Goal: Information Seeking & Learning: Find specific fact

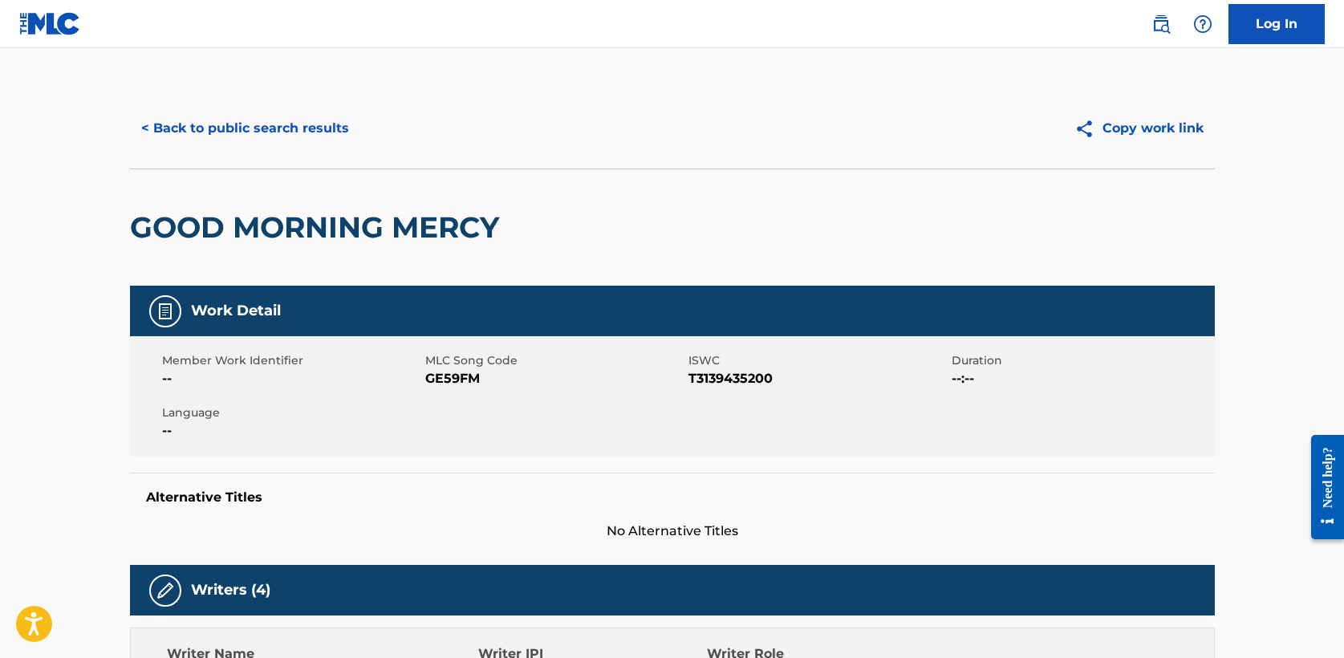
click at [283, 129] on button "< Back to public search results" at bounding box center [245, 128] width 230 height 40
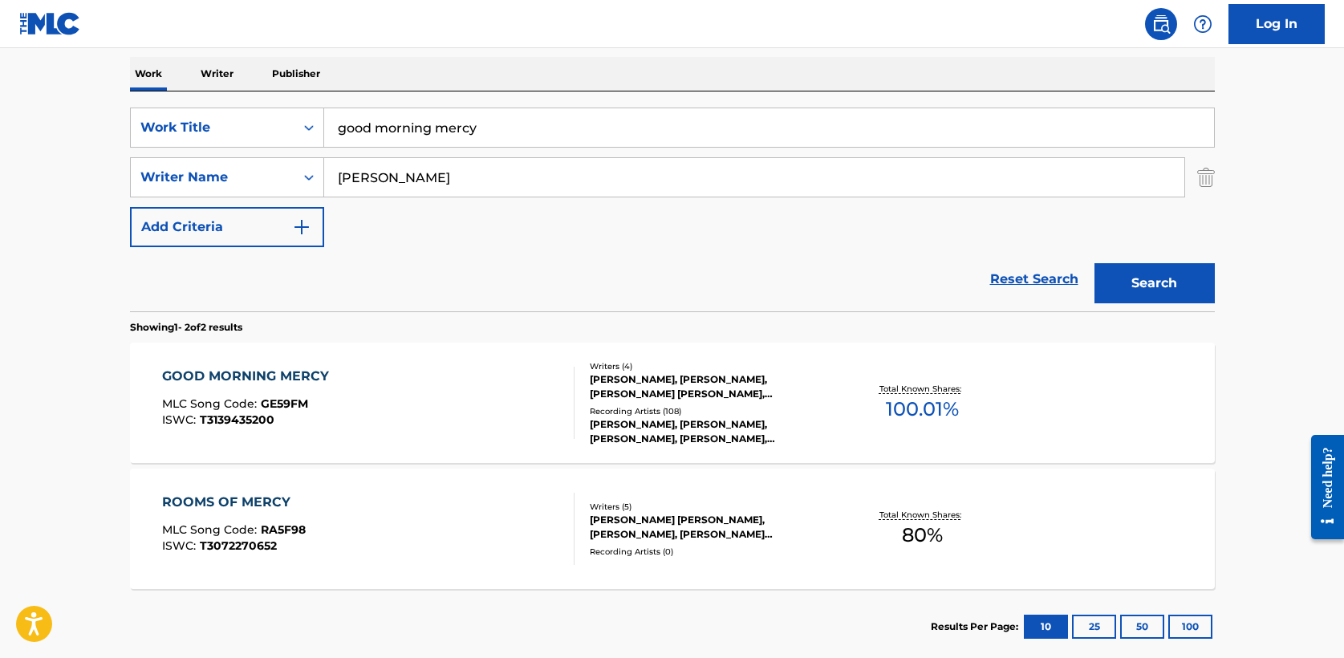
drag, startPoint x: 253, startPoint y: 129, endPoint x: 104, endPoint y: 127, distance: 149.3
click at [104, 127] on main "The MLC Public Work Search The accuracy and completeness of The MLC's data is d…" at bounding box center [672, 236] width 1344 height 874
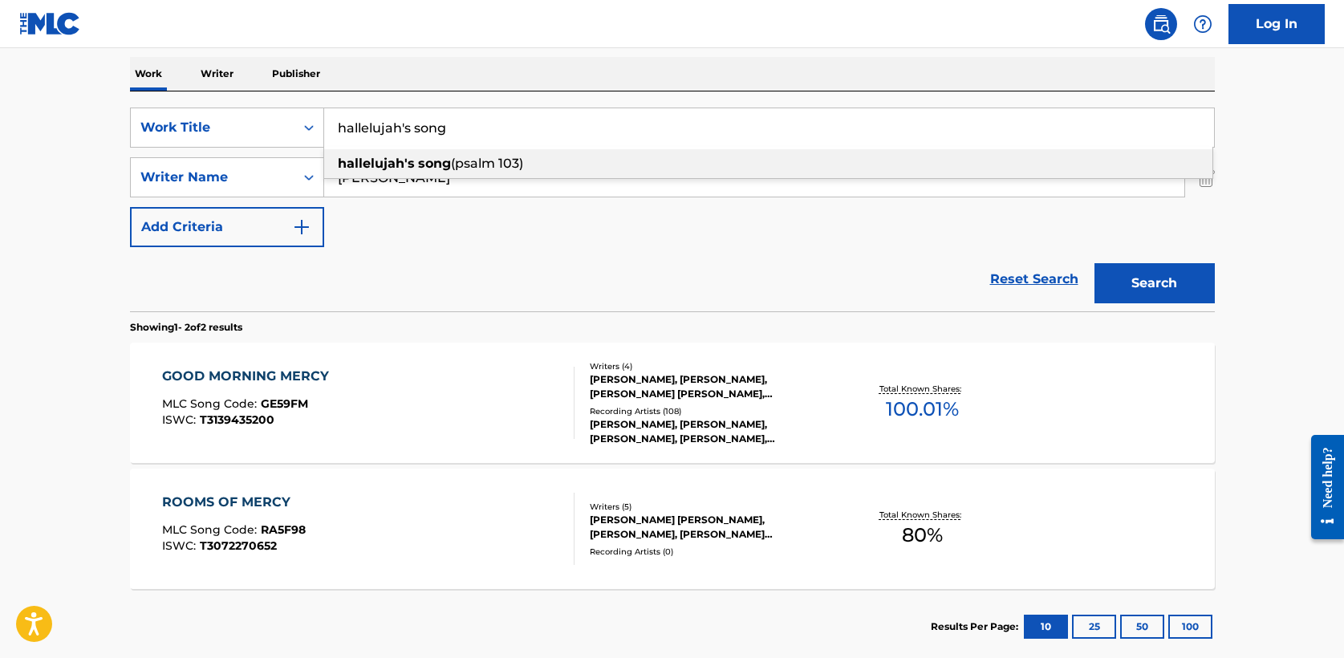
type input "hallelujah's song"
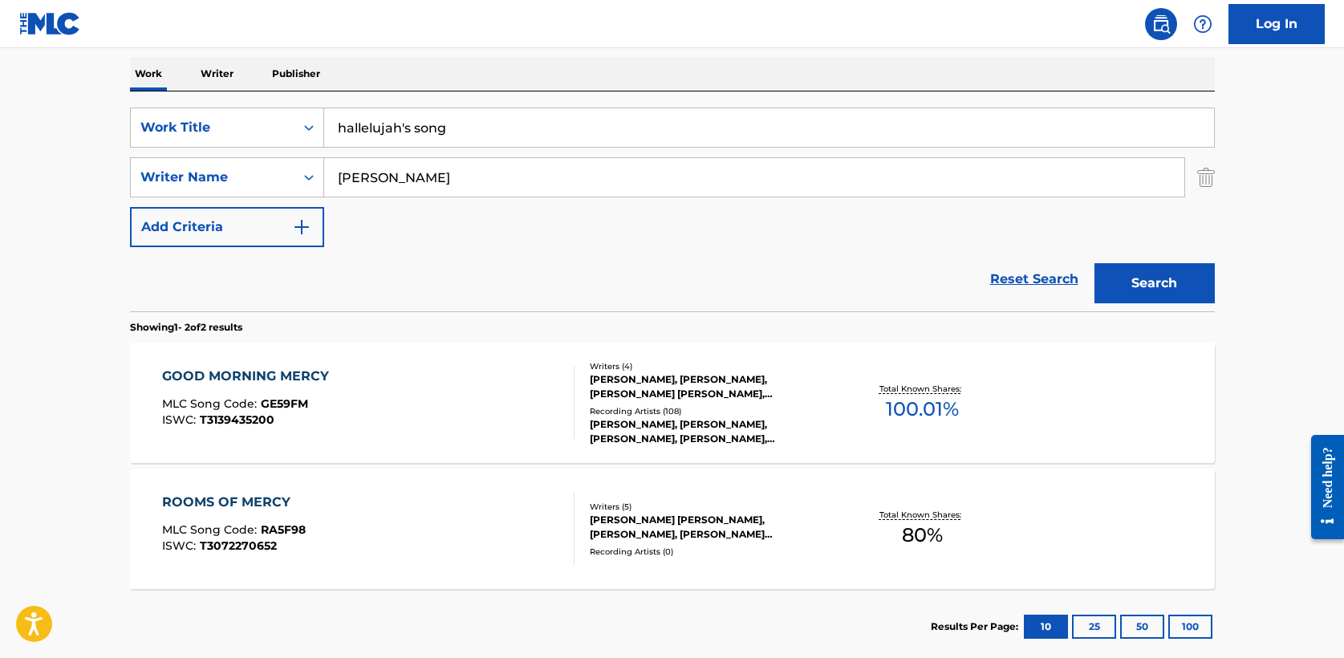
type input "[PERSON_NAME]"
click at [1095, 263] on button "Search" at bounding box center [1155, 283] width 120 height 40
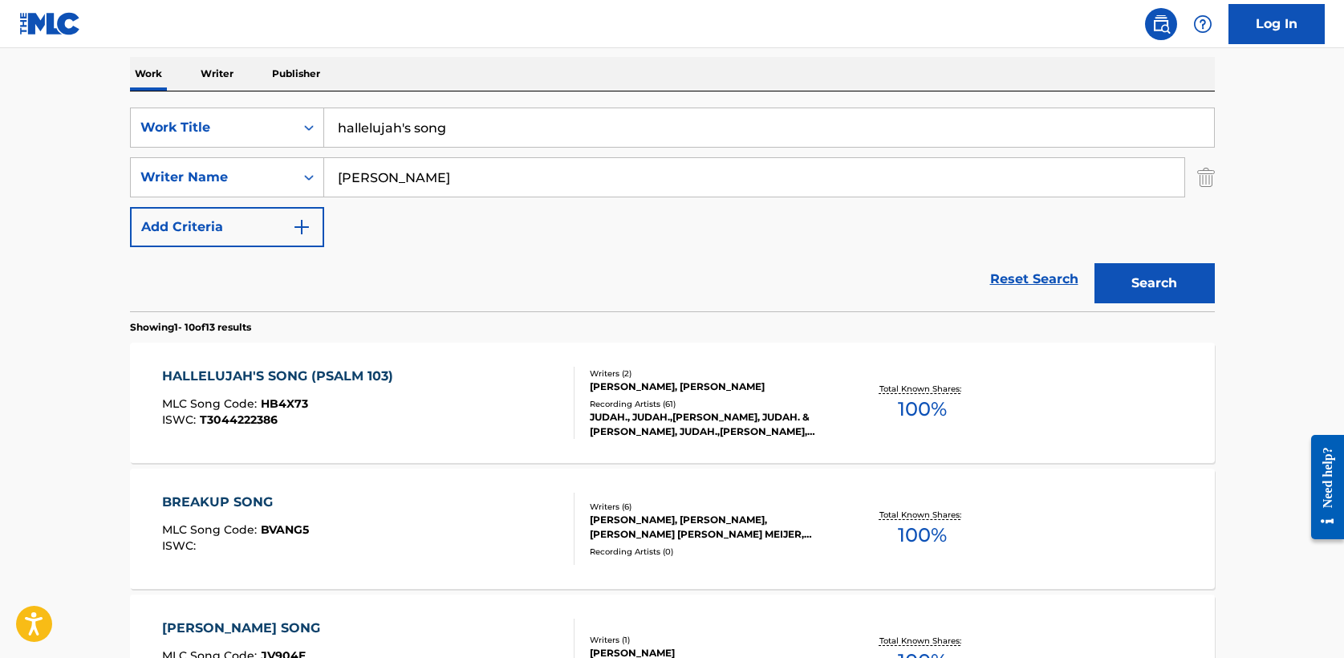
click at [332, 380] on div "HALLELUJAH'S SONG (PSALM 103)" at bounding box center [281, 376] width 239 height 19
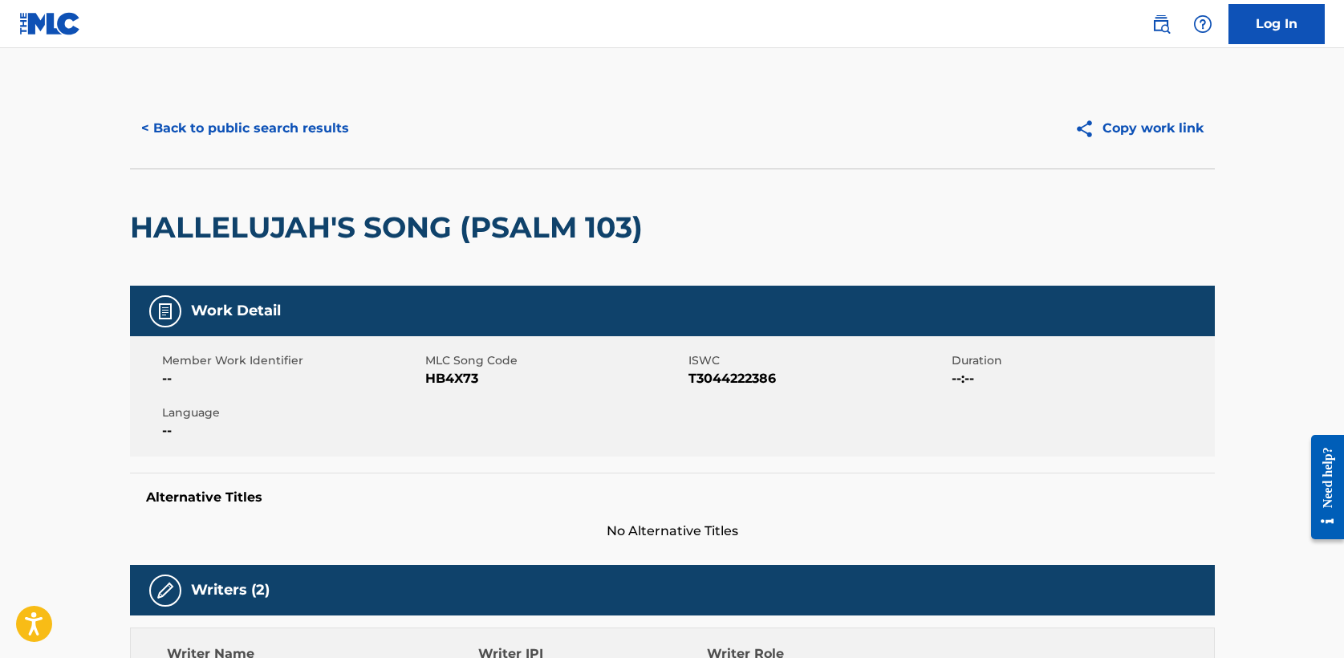
click at [254, 128] on button "< Back to public search results" at bounding box center [245, 128] width 230 height 40
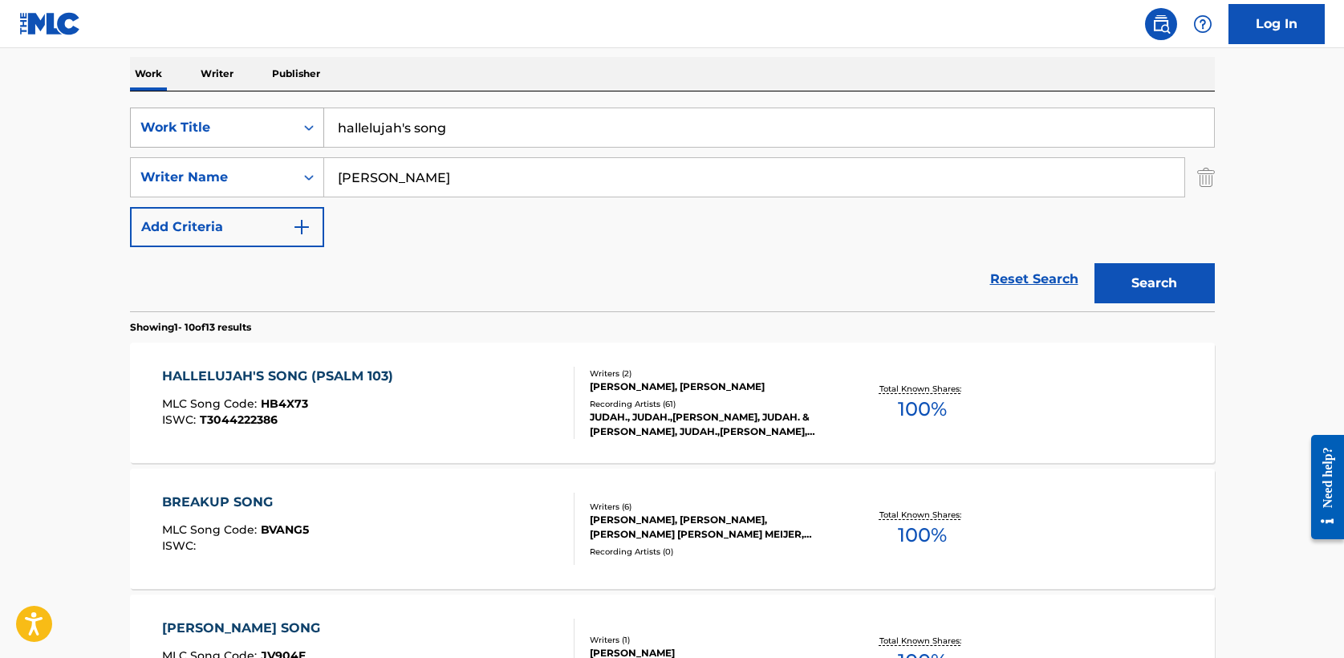
drag, startPoint x: 466, startPoint y: 134, endPoint x: 182, endPoint y: 126, distance: 283.5
click at [182, 126] on div "SearchWithCriteria708bbb0d-87a3-4fd2-865c-1502dc7c5f2f Work Title hallelujah's …" at bounding box center [672, 128] width 1085 height 40
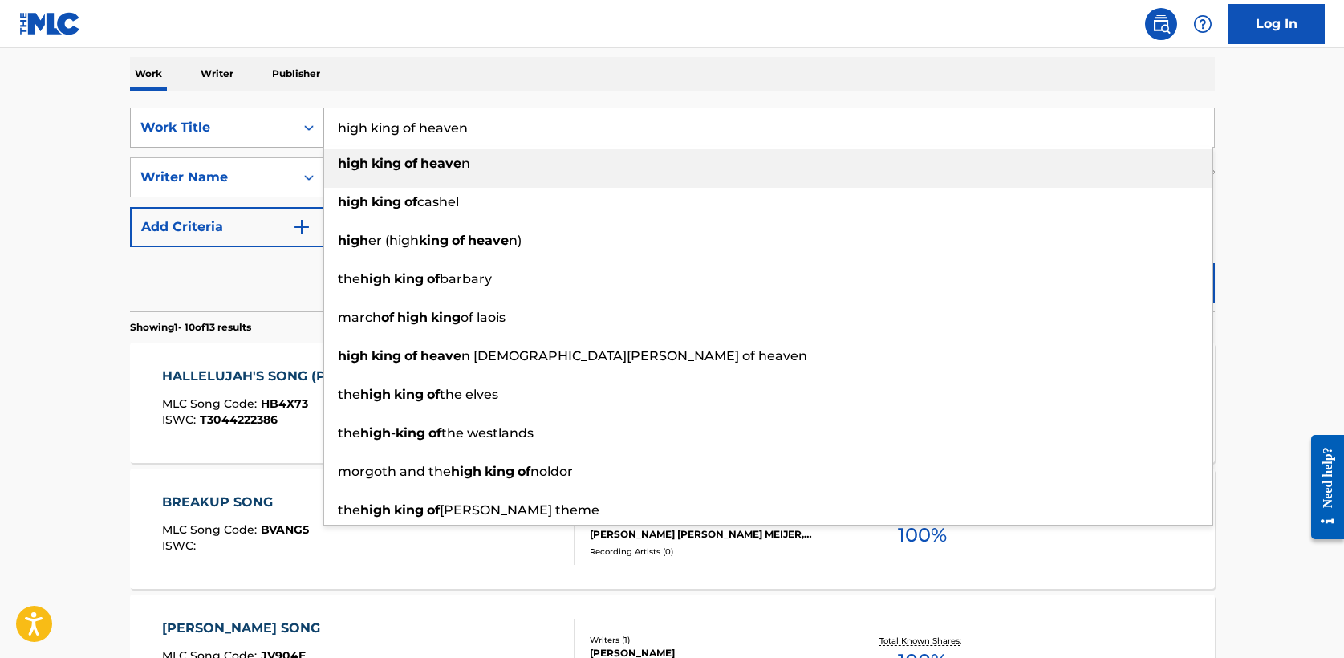
type input "high king of heaven"
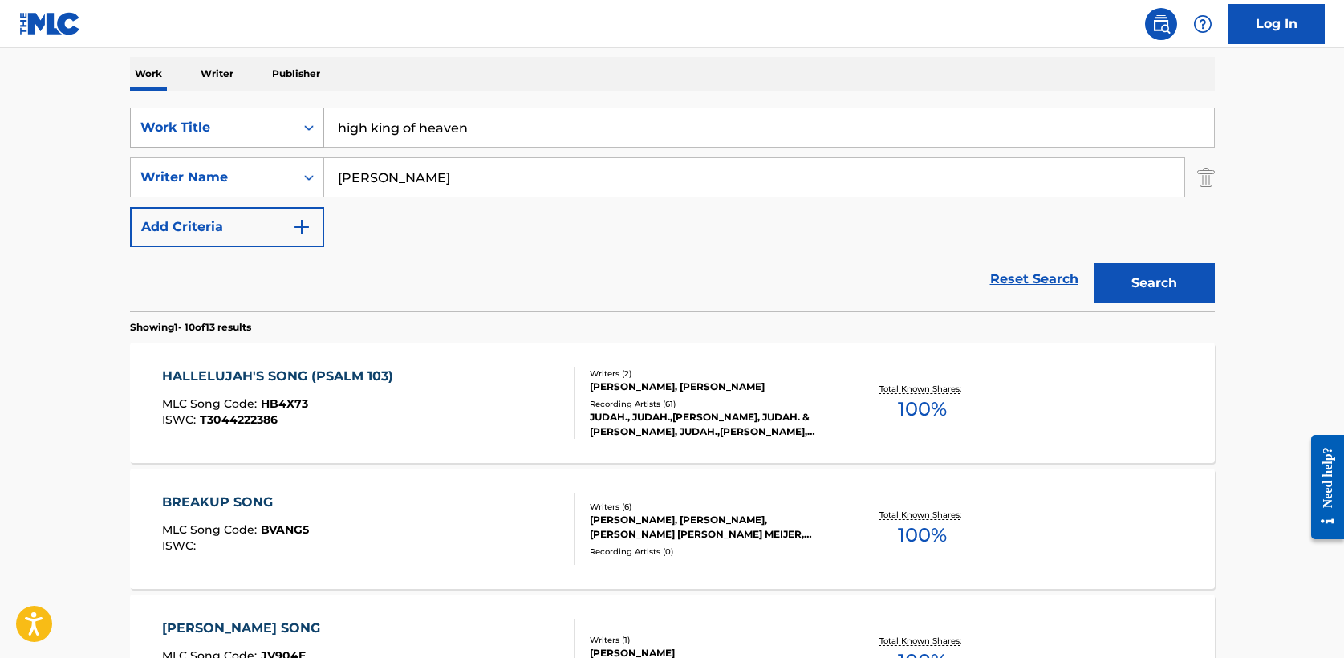
type input "c"
type input "[PERSON_NAME]"
click at [1095, 263] on button "Search" at bounding box center [1155, 283] width 120 height 40
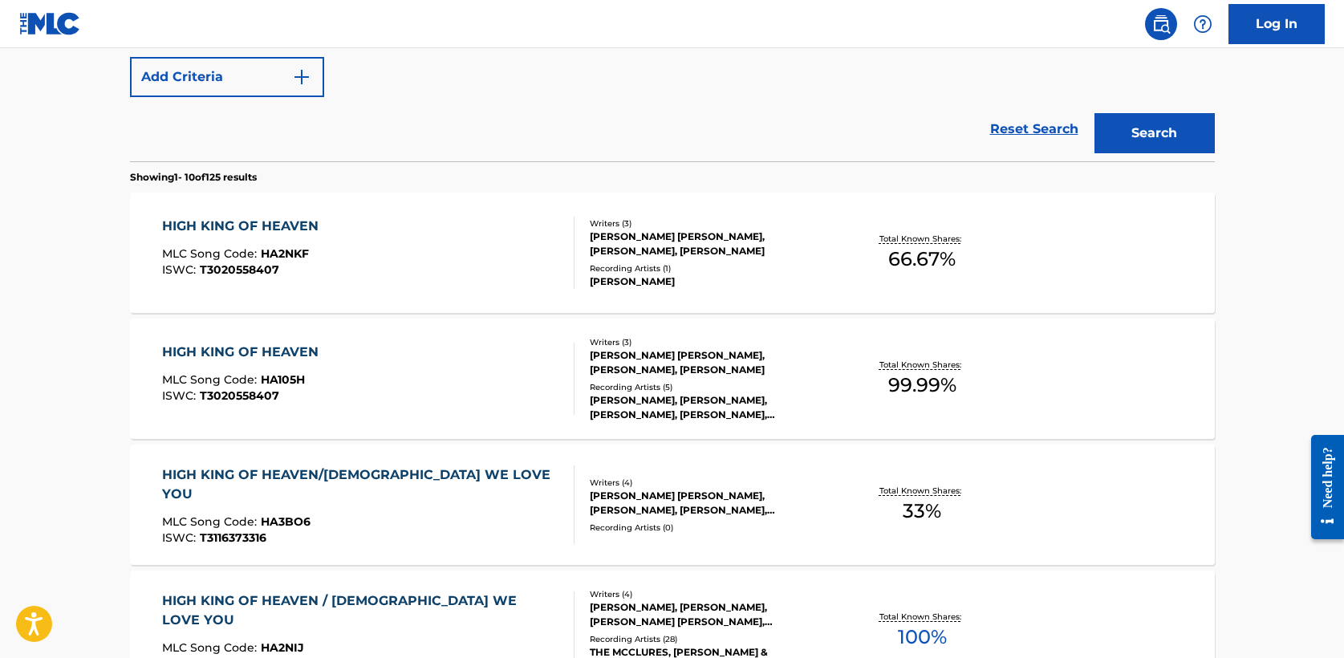
scroll to position [430, 0]
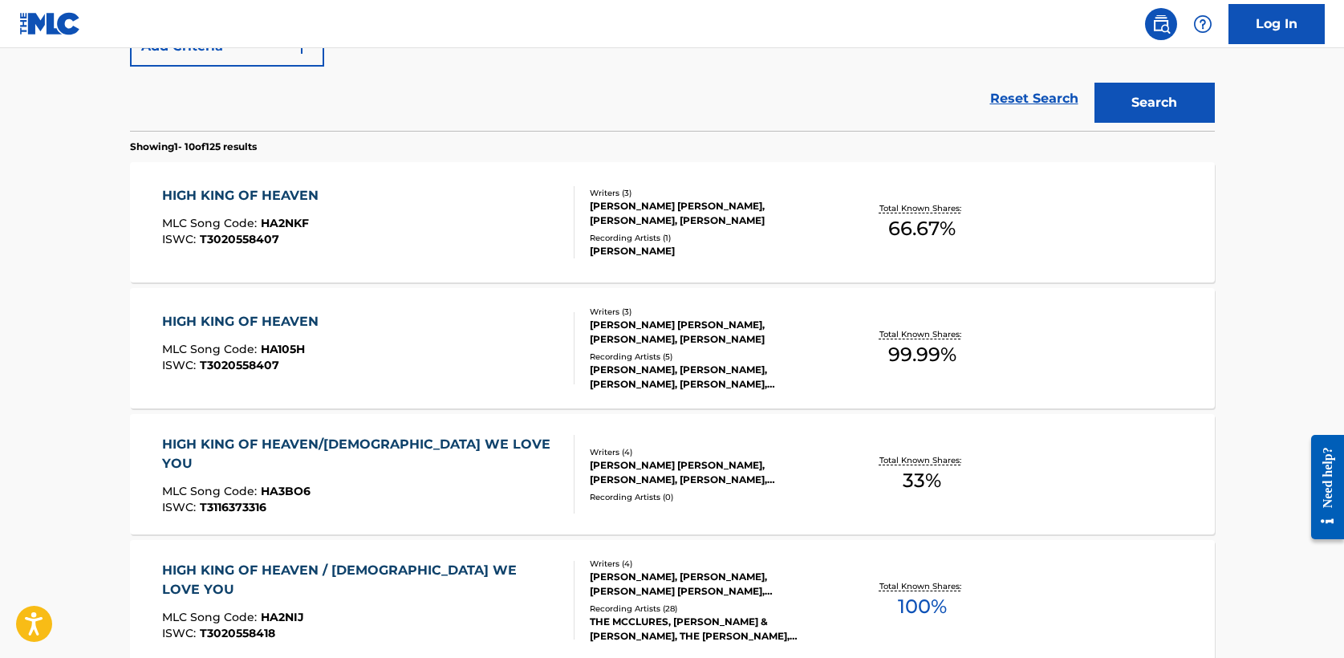
click at [330, 449] on div "HIGH KING OF HEAVEN/[DEMOGRAPHIC_DATA] WE LOVE YOU" at bounding box center [361, 454] width 399 height 39
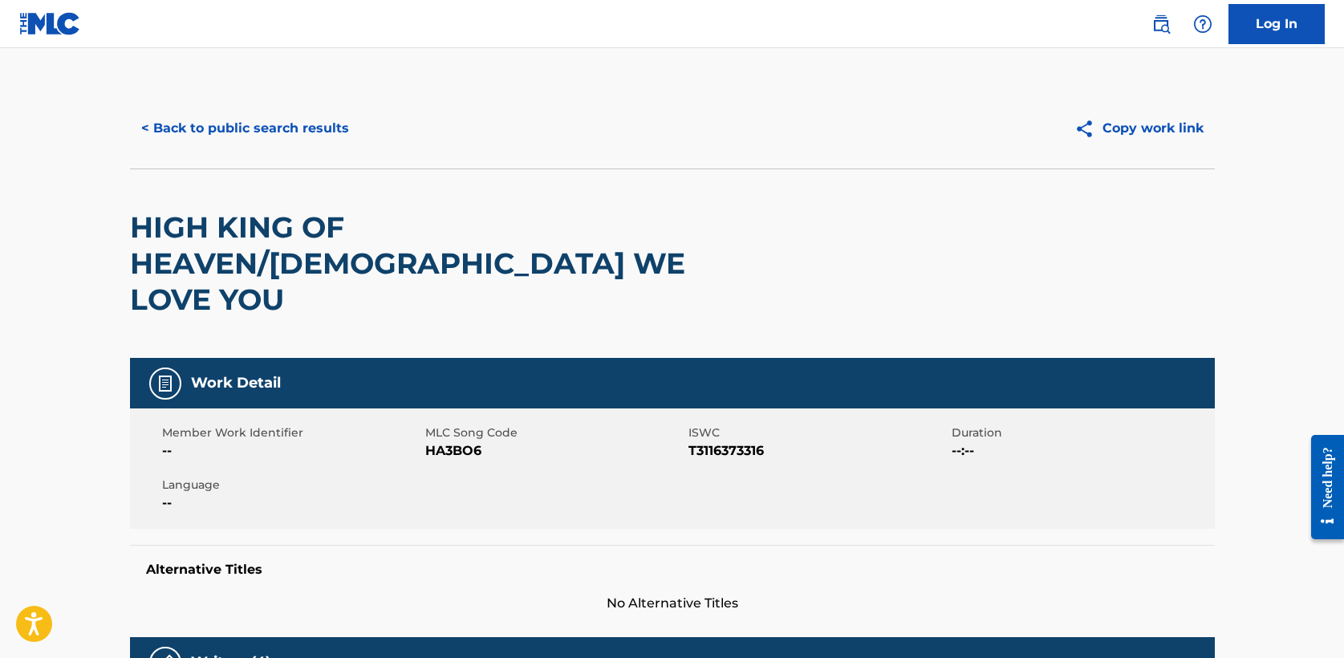
click at [236, 116] on button "< Back to public search results" at bounding box center [245, 128] width 230 height 40
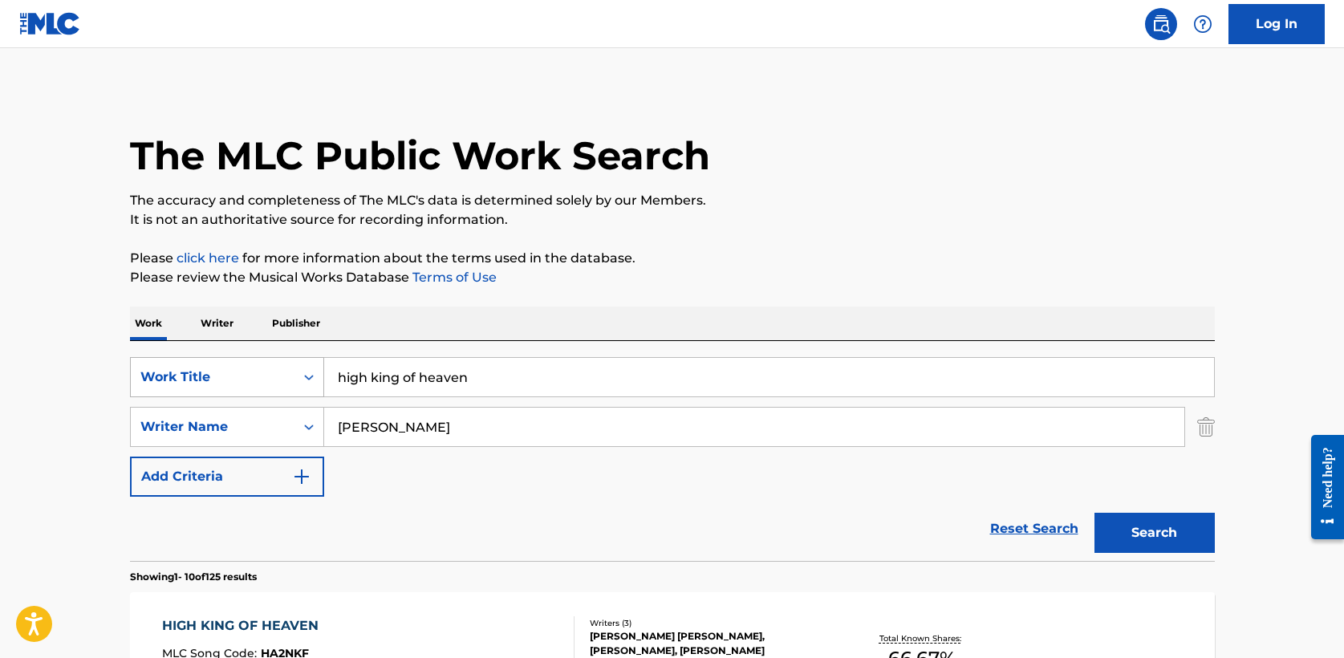
drag, startPoint x: 476, startPoint y: 388, endPoint x: 292, endPoint y: 369, distance: 184.8
click at [292, 369] on div "SearchWithCriteria708bbb0d-87a3-4fd2-865c-1502dc7c5f2f Work Title high king of …" at bounding box center [672, 377] width 1085 height 40
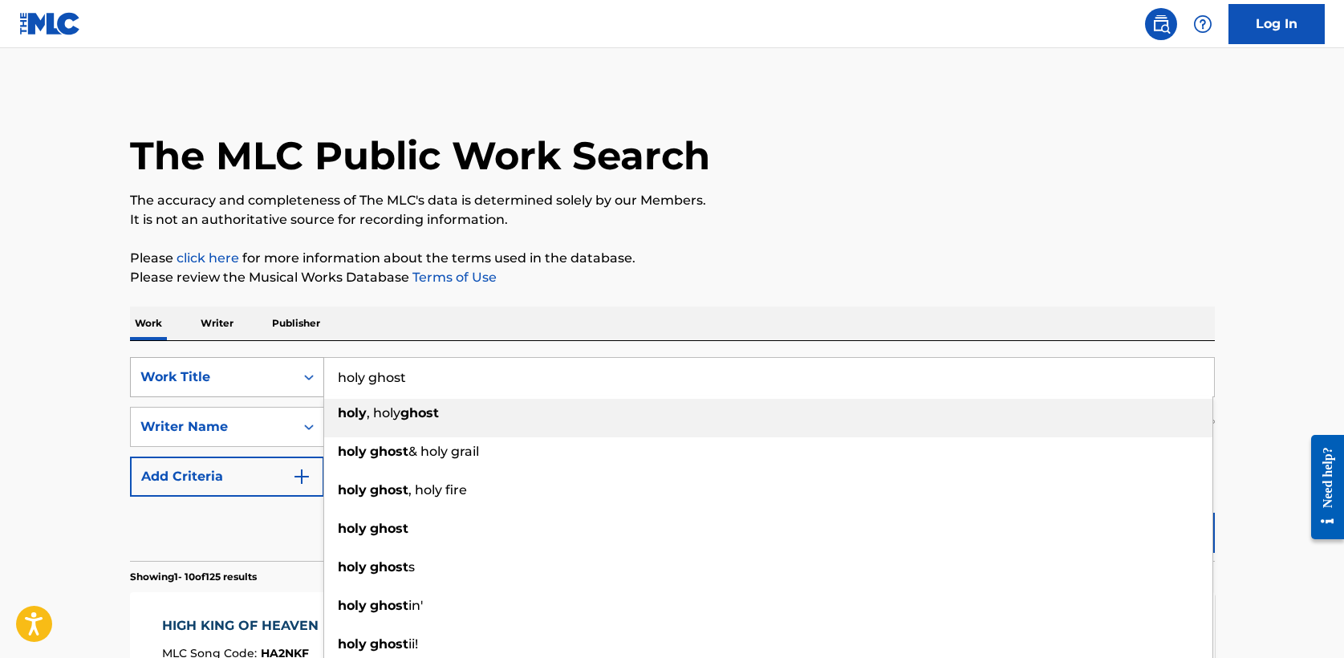
type input "holy ghost"
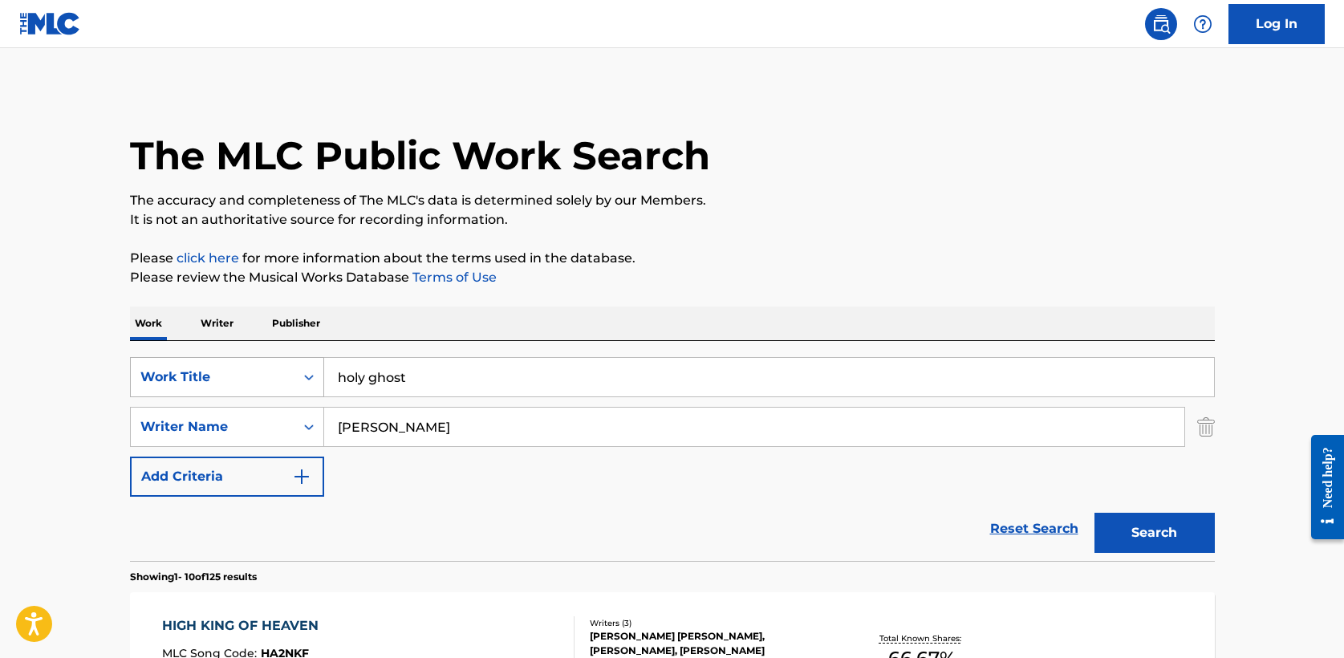
type input "[PERSON_NAME]"
click at [1095, 513] on button "Search" at bounding box center [1155, 533] width 120 height 40
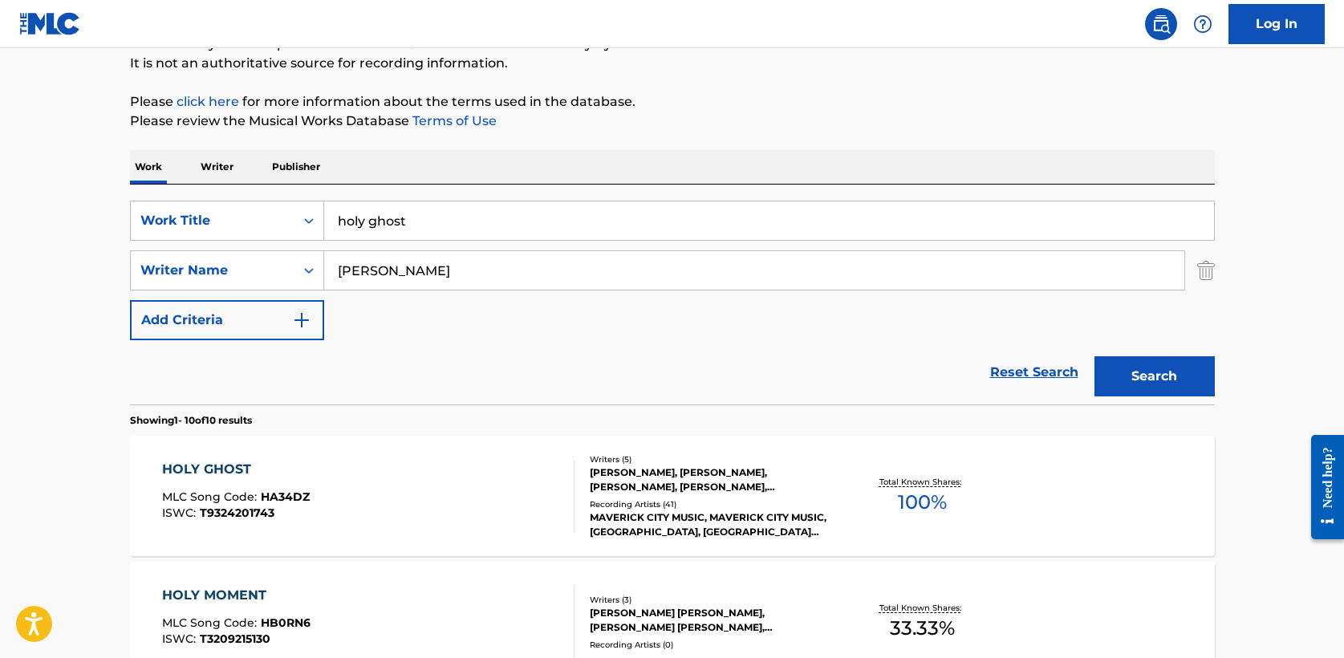
scroll to position [162, 0]
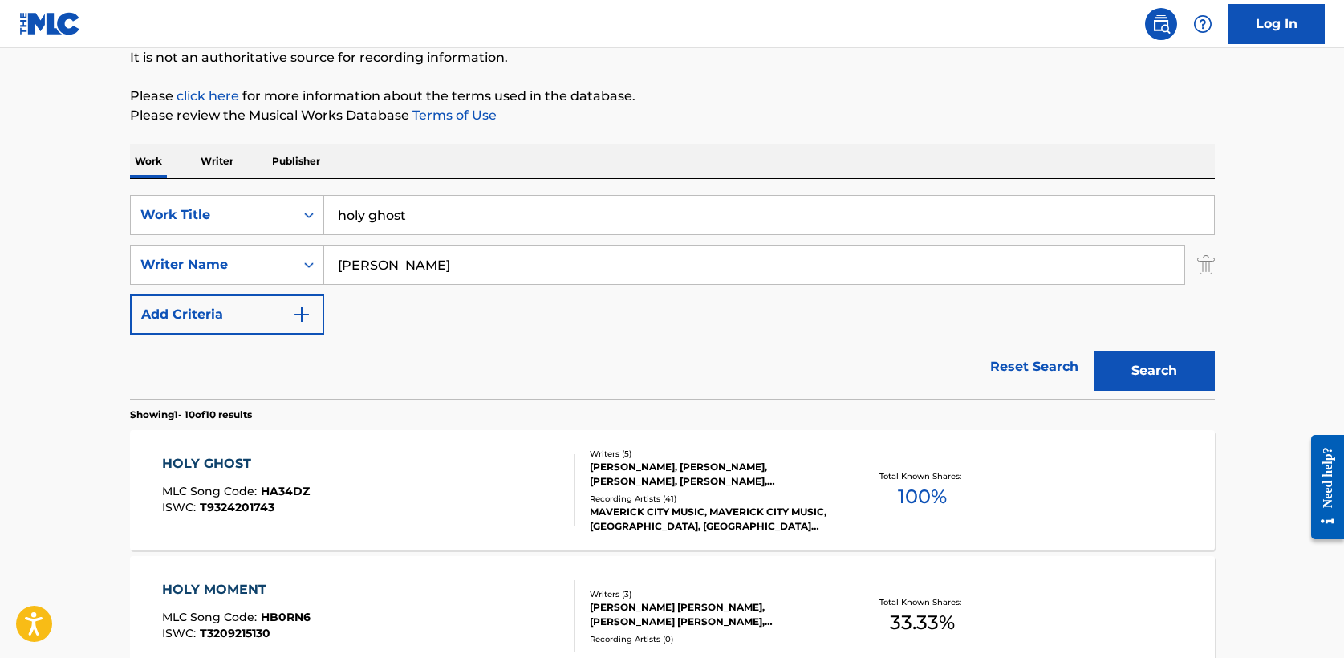
click at [219, 466] on div "HOLY GHOST" at bounding box center [236, 463] width 148 height 19
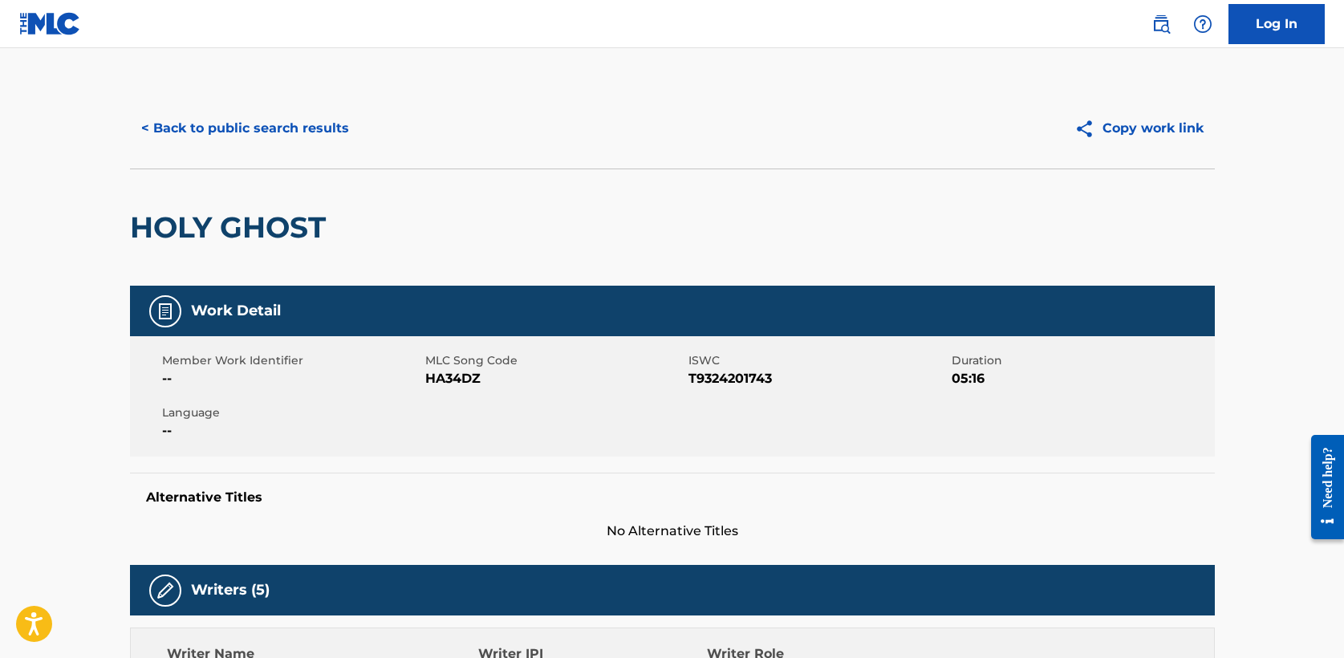
click at [236, 124] on button "< Back to public search results" at bounding box center [245, 128] width 230 height 40
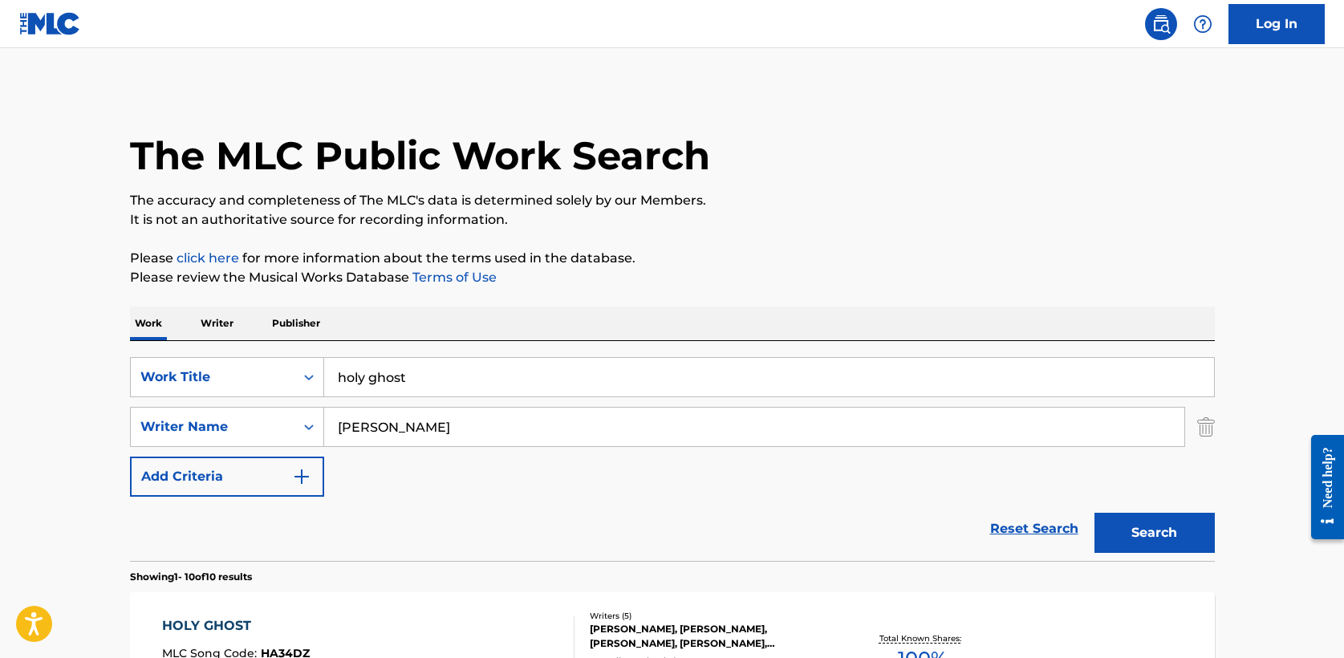
scroll to position [162, 0]
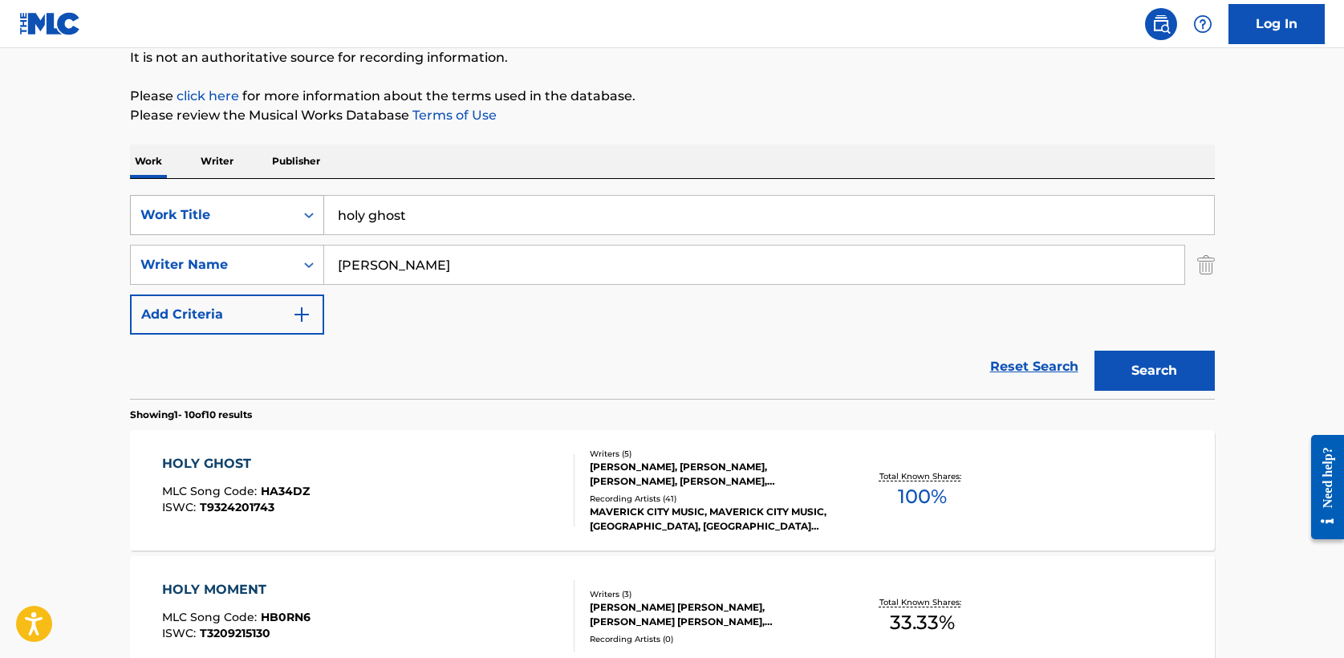
drag, startPoint x: 433, startPoint y: 209, endPoint x: 146, endPoint y: 208, distance: 287.4
click at [146, 208] on div "SearchWithCriteria708bbb0d-87a3-4fd2-865c-1502dc7c5f2f Work Title holy ghost" at bounding box center [672, 215] width 1085 height 40
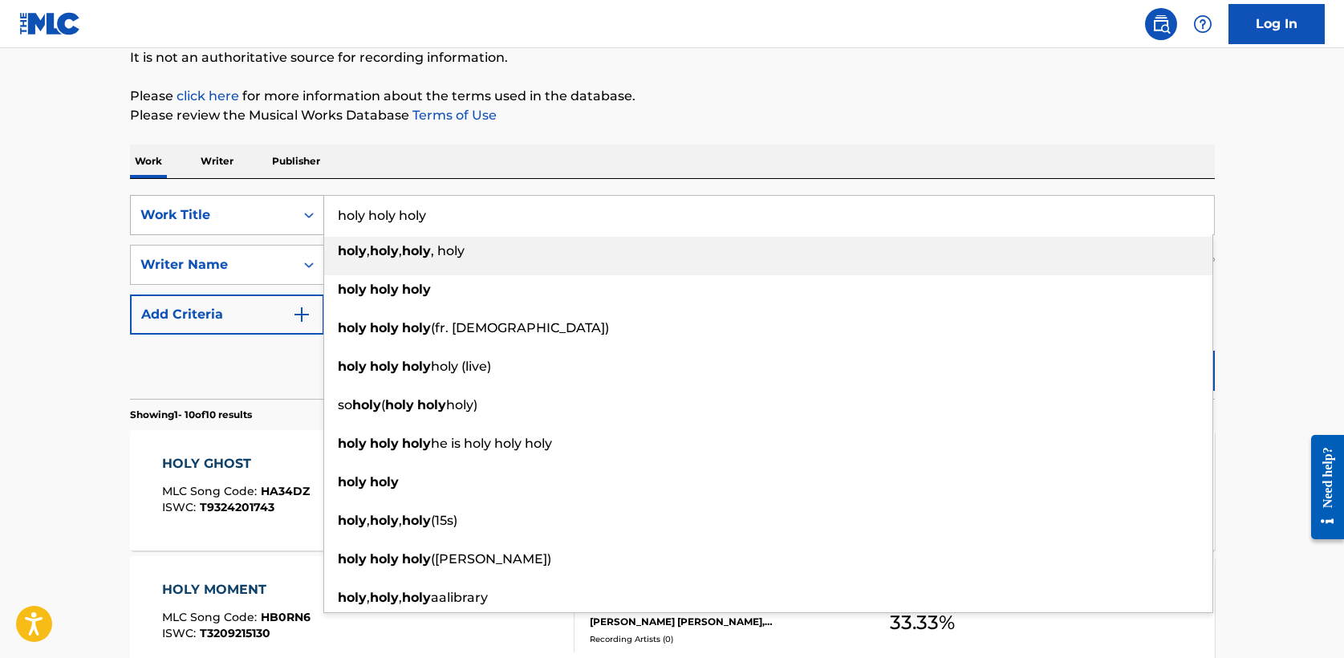
type input "holy holy holy"
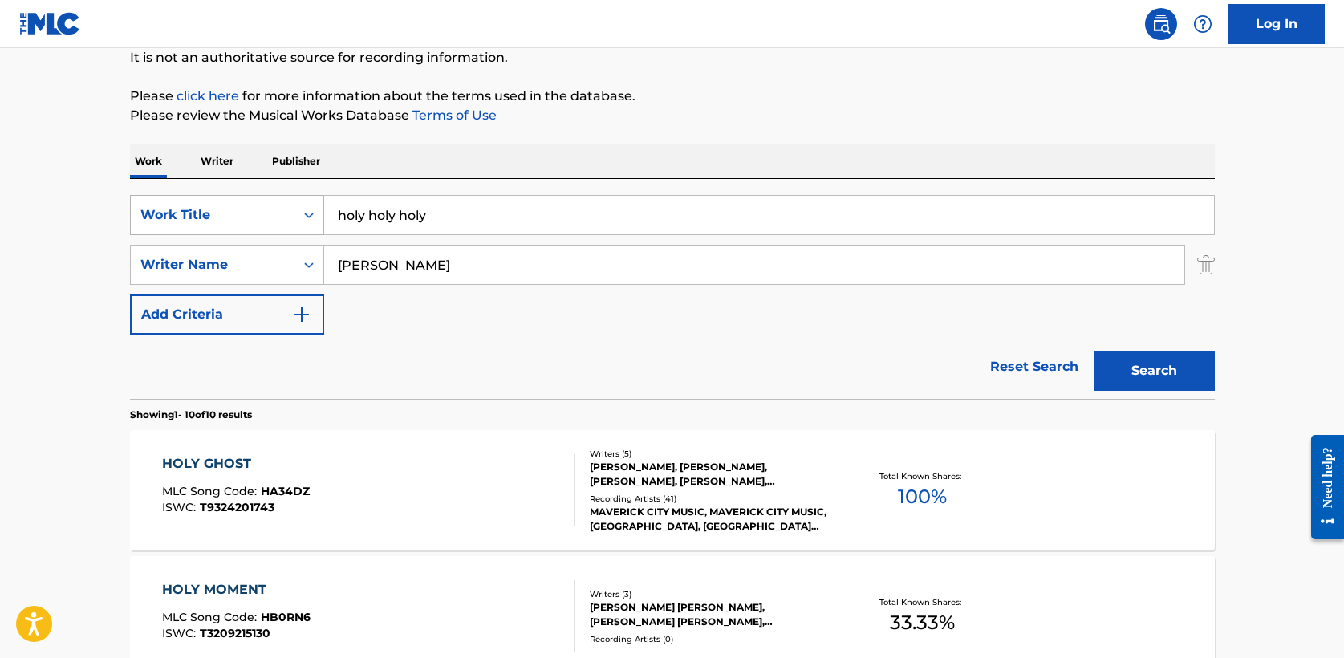
type input "[PERSON_NAME]"
click at [1095, 351] on button "Search" at bounding box center [1155, 371] width 120 height 40
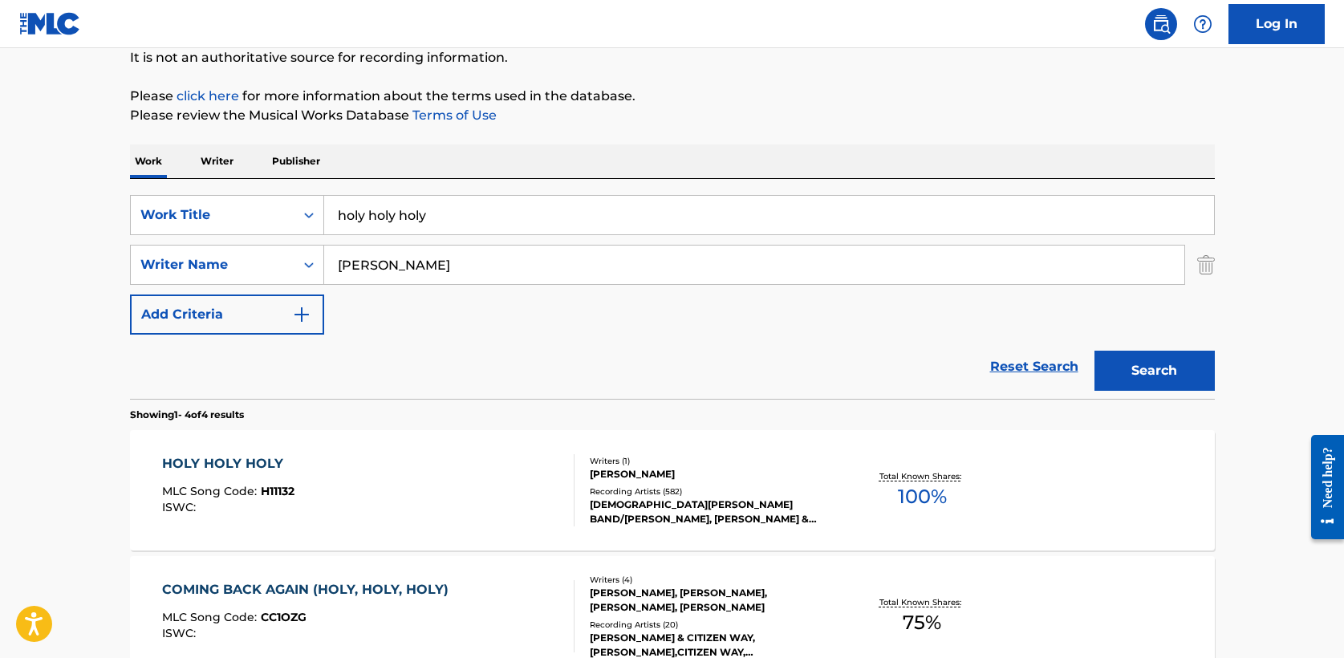
click at [247, 458] on div "HOLY HOLY HOLY" at bounding box center [228, 463] width 132 height 19
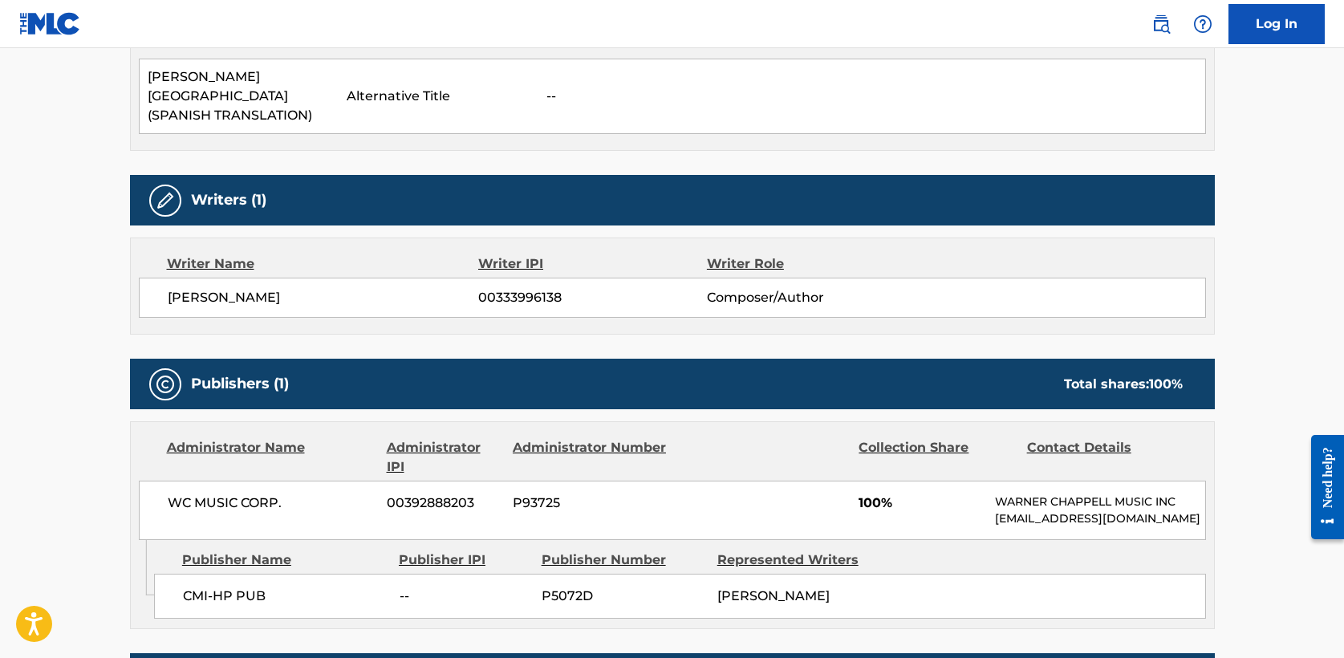
scroll to position [514, 0]
